Goal: Transaction & Acquisition: Obtain resource

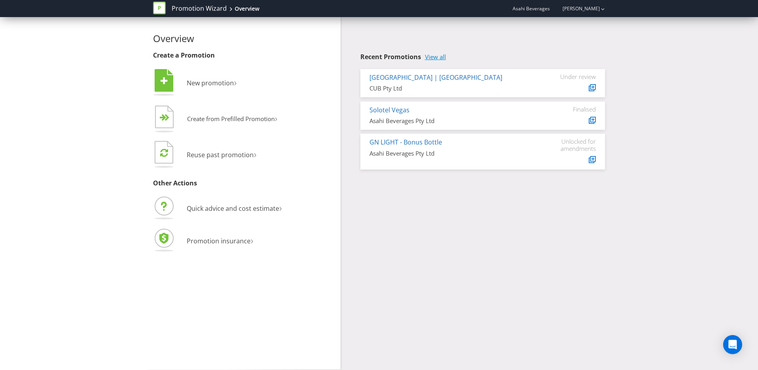
click at [433, 59] on link "View all" at bounding box center [435, 57] width 21 height 7
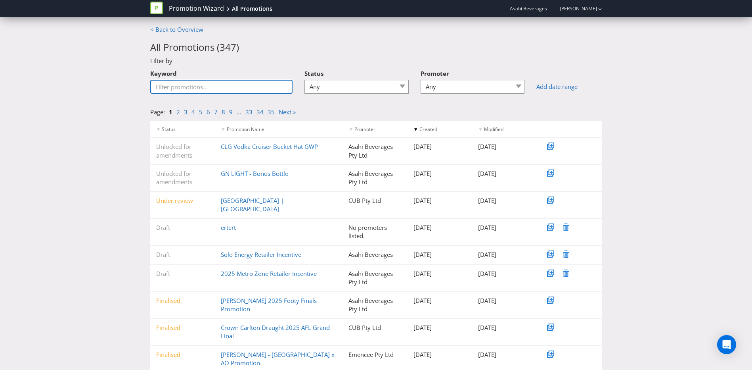
click at [204, 93] on input "Keyword" at bounding box center [221, 87] width 143 height 14
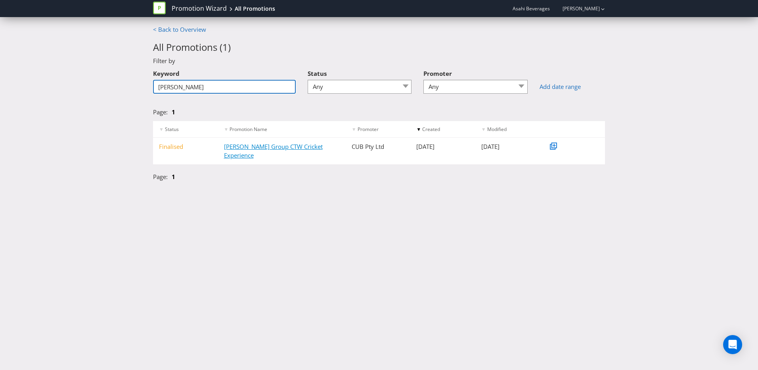
type input "[PERSON_NAME]"
click at [264, 145] on link "[PERSON_NAME] Group CTW Cricket Experience" at bounding box center [273, 150] width 99 height 16
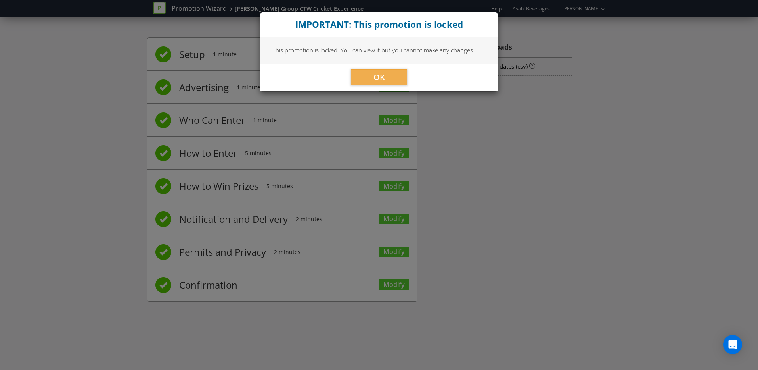
click at [381, 66] on div "OK" at bounding box center [379, 77] width 237 height 28
click at [378, 72] on span "OK" at bounding box center [380, 77] width 12 height 11
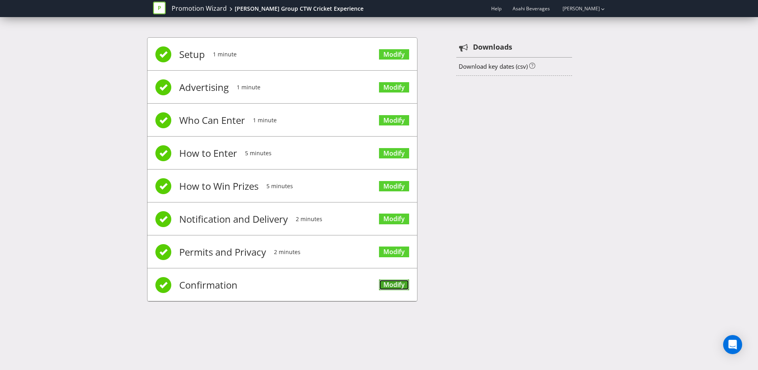
click at [388, 280] on link "Modify" at bounding box center [394, 284] width 30 height 11
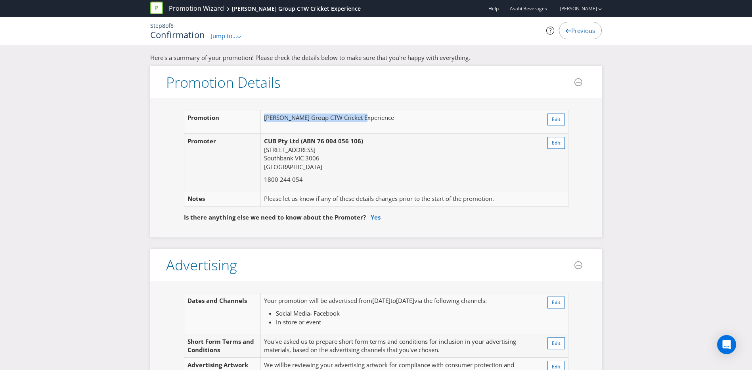
drag, startPoint x: 265, startPoint y: 118, endPoint x: 376, endPoint y: 116, distance: 111.5
click at [376, 116] on td "[PERSON_NAME] Group CTW Cricket Experience" at bounding box center [398, 121] width 274 height 23
copy td "[PERSON_NAME] Group CTW Cricket Experience"
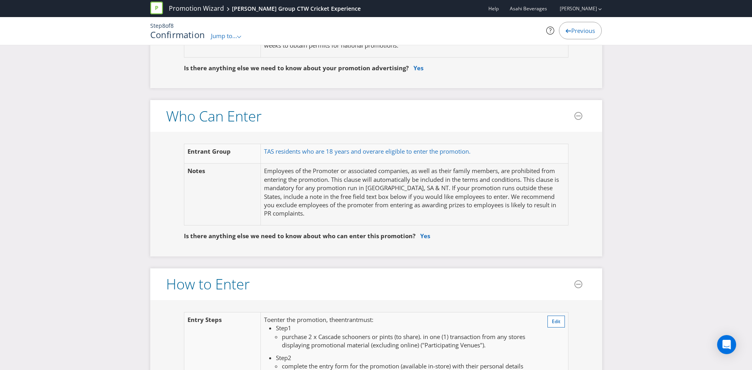
scroll to position [476, 0]
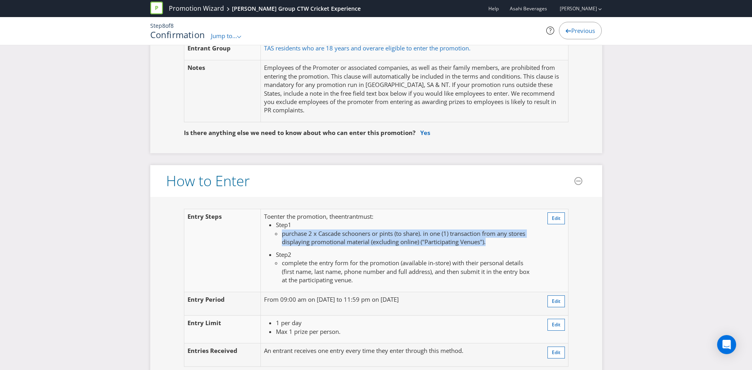
drag, startPoint x: 283, startPoint y: 233, endPoint x: 522, endPoint y: 244, distance: 239.4
click at [522, 244] on li "purchase 2 x Cascade schooners or pints (to share). in one (1) transaction from…" at bounding box center [409, 237] width 254 height 17
copy li "purchase 2 x Cascade schooners or pints (to share). in one (1) transaction from…"
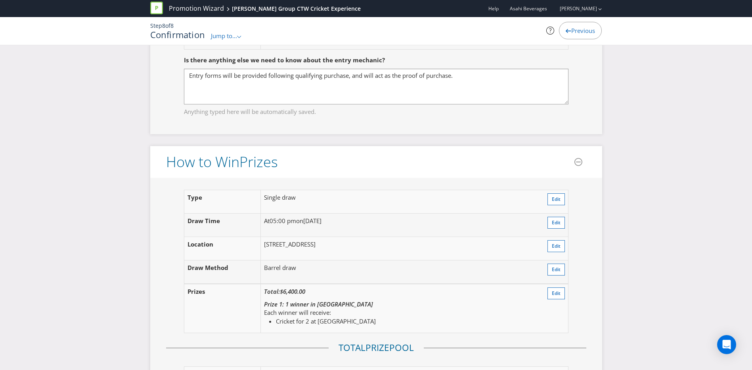
scroll to position [793, 0]
